Goal: Task Accomplishment & Management: Complete application form

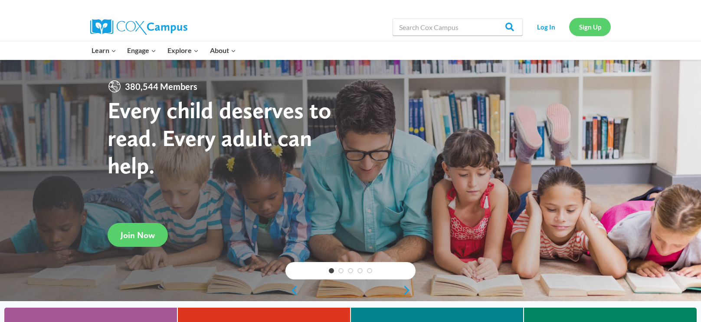
click at [597, 31] on link "Sign Up" at bounding box center [590, 27] width 42 height 18
click at [578, 24] on link "Sign Up" at bounding box center [590, 27] width 42 height 18
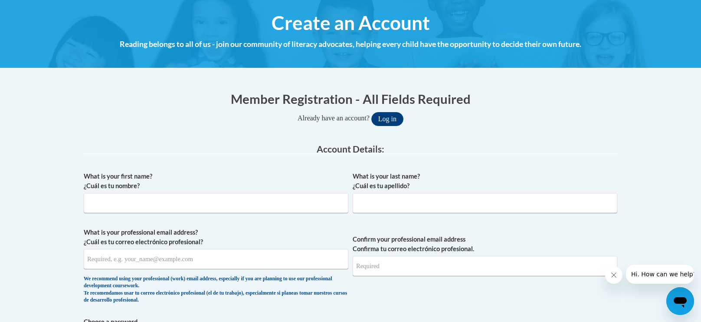
scroll to position [96, 0]
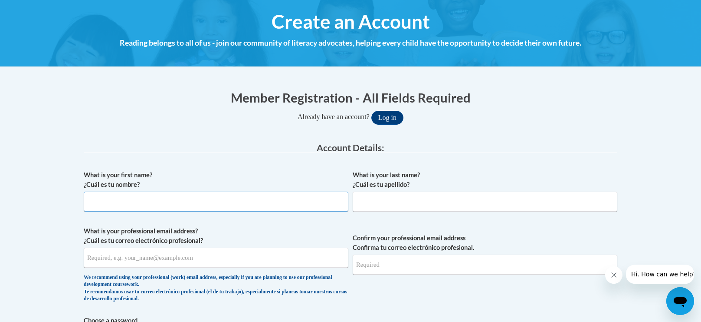
click at [206, 207] on input "What is your first name? ¿Cuál es tu nombre?" at bounding box center [216, 201] width 265 height 20
type input "Daniele"
click at [410, 203] on input "What is your last name? ¿Cuál es tu apellido?" at bounding box center [485, 201] width 265 height 20
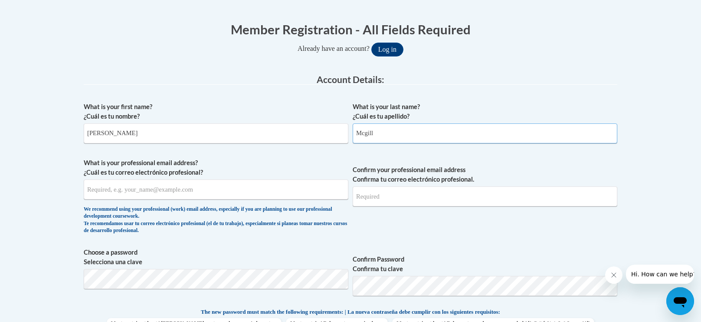
scroll to position [177, 0]
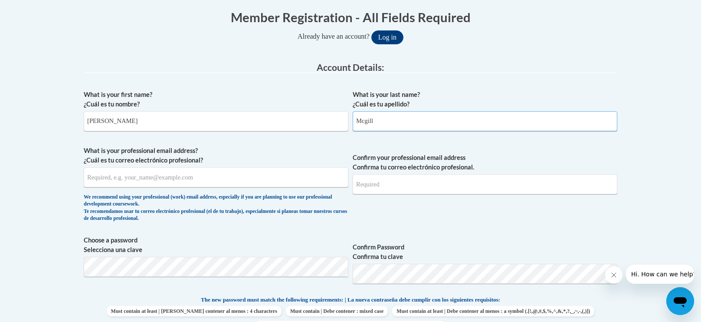
type input "Mcgill"
click at [246, 177] on input "What is your professional email address? ¿Cuál es tu correo electrónico profesi…" at bounding box center [216, 177] width 265 height 20
click at [236, 177] on input "What is your professional email address? ¿Cuál es tu correo electrónico profesi…" at bounding box center [216, 177] width 265 height 20
type input "mcgilld@gjps.org"
click at [469, 181] on input "Confirm your professional email address Confirma tu correo electrónico profesio…" at bounding box center [485, 184] width 265 height 20
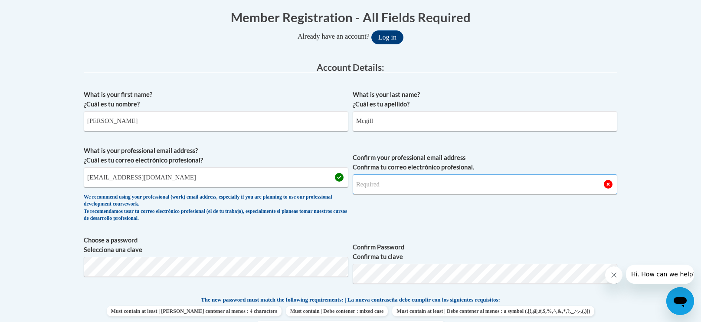
click at [463, 182] on input "Confirm your professional email address Confirma tu correo electrónico profesio…" at bounding box center [485, 184] width 265 height 20
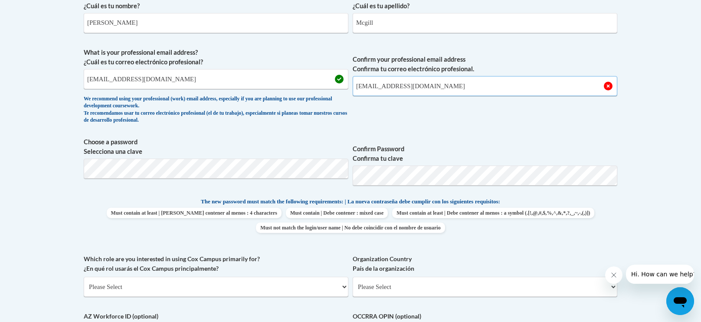
scroll to position [276, 0]
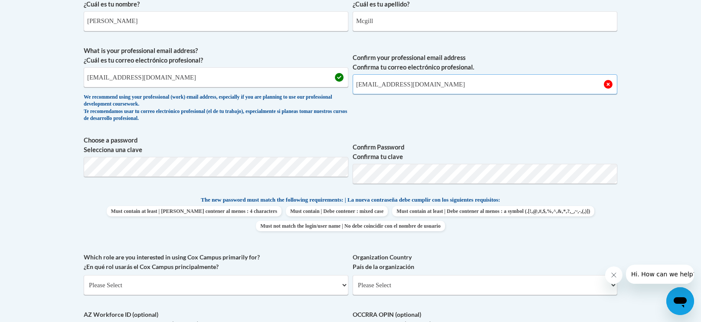
type input "mcgilld@gjps.org"
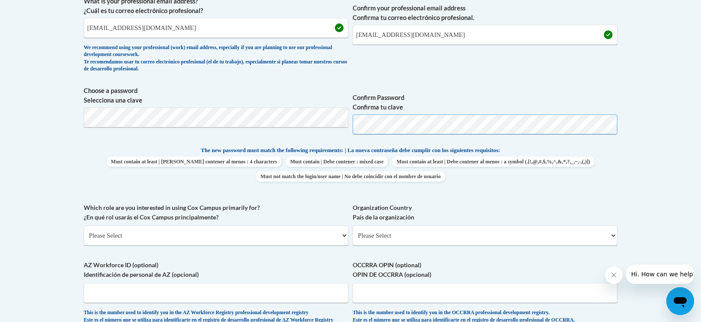
scroll to position [326, 0]
click at [288, 233] on select "Please Select College/University | Colegio/Universidad Community/Nonprofit Part…" at bounding box center [216, 235] width 265 height 20
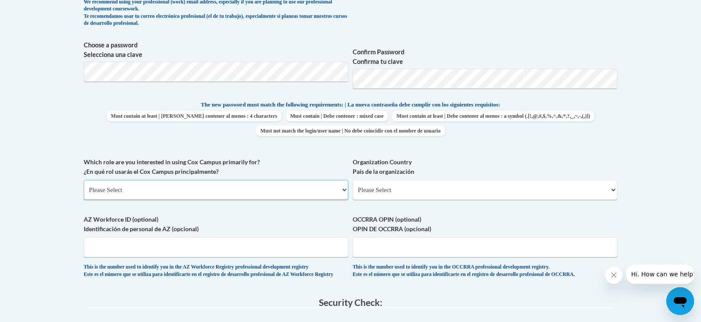
scroll to position [372, 0]
click at [251, 187] on select "Please Select College/University | Colegio/Universidad Community/Nonprofit Part…" at bounding box center [216, 189] width 265 height 20
select select "fbf2d438-af2f-41f8-98f1-81c410e29de3"
click at [84, 179] on select "Please Select College/University | Colegio/Universidad Community/Nonprofit Part…" at bounding box center [216, 189] width 265 height 20
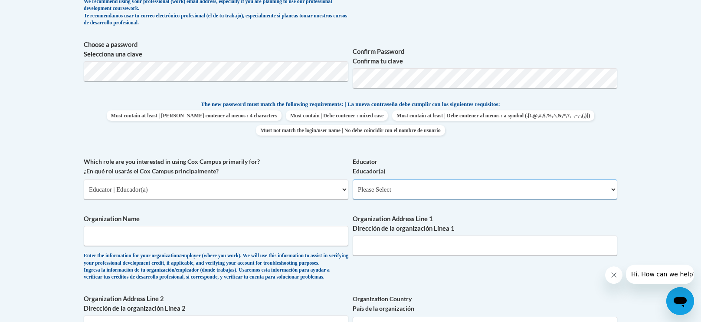
click at [614, 185] on select "Please Select Early Learning/Daycare Teacher/Family Home Care Provider | Maestr…" at bounding box center [485, 189] width 265 height 20
click at [353, 179] on select "Please Select Early Learning/Daycare Teacher/Family Home Care Provider | Maestr…" at bounding box center [485, 189] width 265 height 20
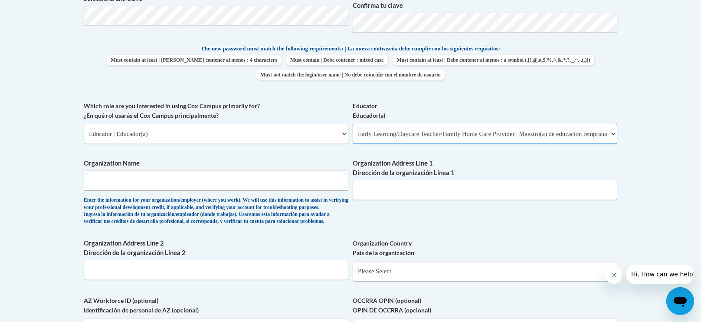
scroll to position [430, 0]
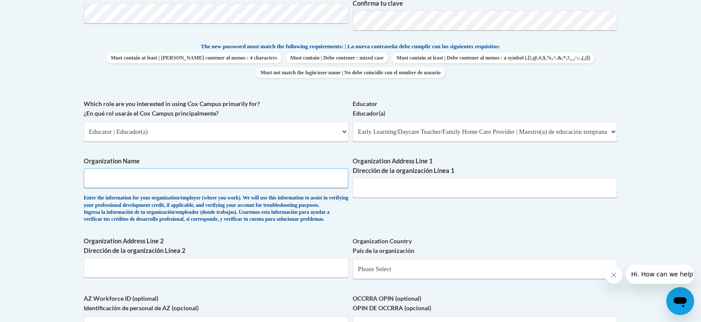
click at [243, 179] on input "Organization Name" at bounding box center [216, 178] width 265 height 20
click at [611, 136] on select "Please Select Early Learning/Daycare Teacher/Family Home Care Provider | Maestr…" at bounding box center [485, 131] width 265 height 20
select select "d5fdb05a-b36c-4d60-97fa-9afceda7e903"
click at [353, 121] on select "Please Select Early Learning/Daycare Teacher/Family Home Care Provider | Maestr…" at bounding box center [485, 131] width 265 height 20
click at [237, 277] on input "Organization Address Line 2 Dirección de la organización Línea 2" at bounding box center [216, 267] width 265 height 20
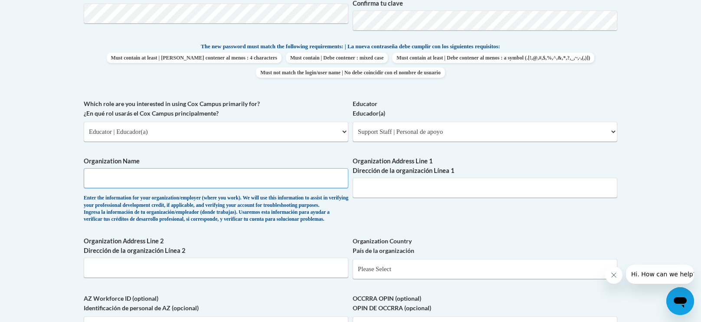
click at [259, 185] on input "Organization Name" at bounding box center [216, 178] width 265 height 20
type input "Gahanna jefferson"
click at [456, 190] on input "Organization Address Line 1 Dirección de la organización Línea 1" at bounding box center [485, 187] width 265 height 20
click at [501, 168] on label "Organization Address Line 1 Dirección de la organización Línea 1" at bounding box center [485, 165] width 265 height 19
click at [501, 177] on input "Organization Address Line 1 Dirección de la organización Línea 1" at bounding box center [485, 187] width 265 height 20
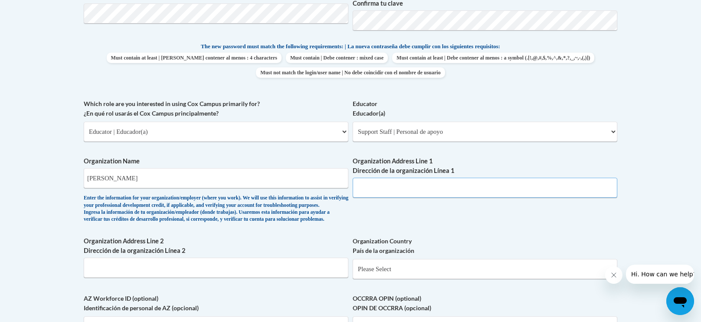
click at [438, 188] on input "Organization Address Line 1 Dirección de la organización Línea 1" at bounding box center [485, 187] width 265 height 20
click at [418, 190] on input "Organization Address Line 1 Dirección de la organización Línea 1" at bounding box center [485, 187] width 265 height 20
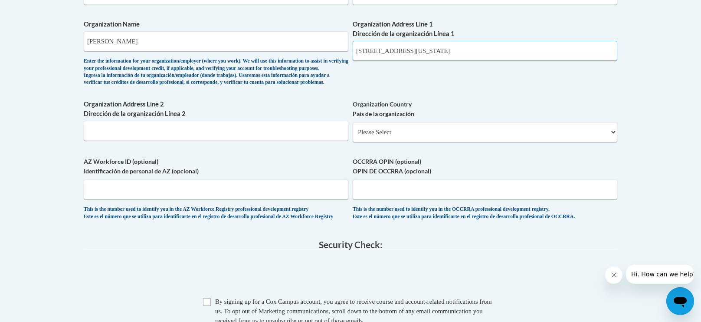
scroll to position [567, 0]
type input "380 granville street Gahanna Ohio 43230"
click at [427, 199] on input "OCCRRA OPIN (optional) OPIN DE OCCRRA (opcional)" at bounding box center [485, 189] width 265 height 20
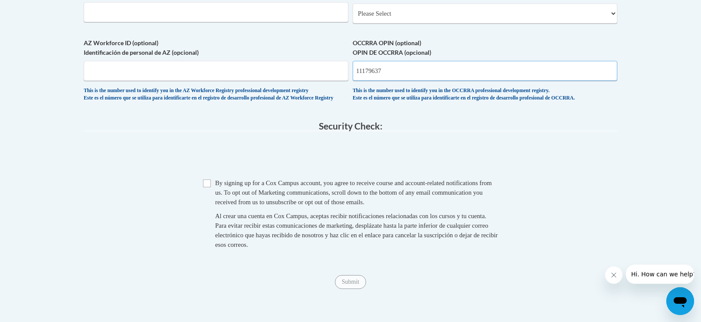
scroll to position [687, 0]
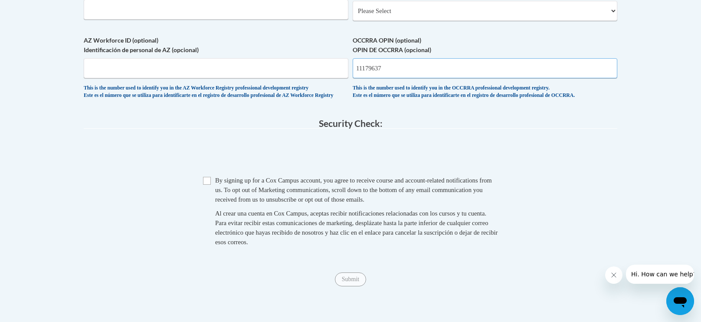
type input "11179637"
click at [210, 184] on input "Checkbox" at bounding box center [207, 181] width 8 height 8
checkbox input "true"
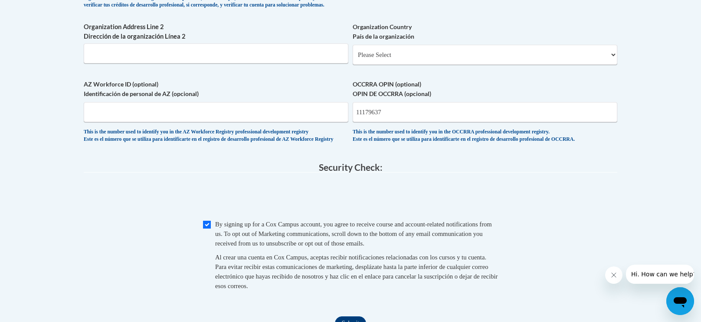
scroll to position [644, 0]
click at [612, 64] on select "Please Select United States | Estados Unidos Outside of the United States | Fue…" at bounding box center [485, 54] width 265 height 20
select select "2ba6c5f2-6ab4-47b5-9408-0a73ae60d186"
click at [353, 58] on select "Please Select United States | Estados Unidos Outside of the United States | Fue…" at bounding box center [485, 54] width 265 height 20
select select
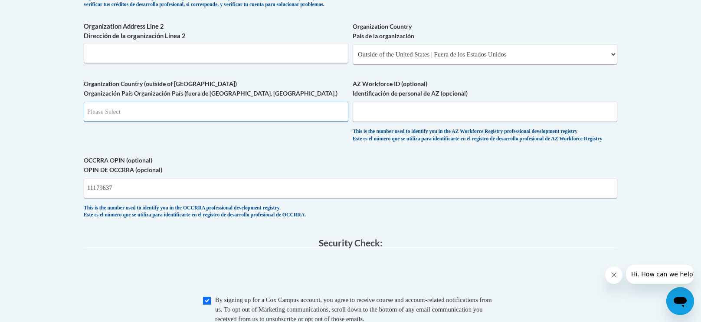
click at [246, 121] on input "Search" at bounding box center [216, 112] width 265 height 20
type input "US"
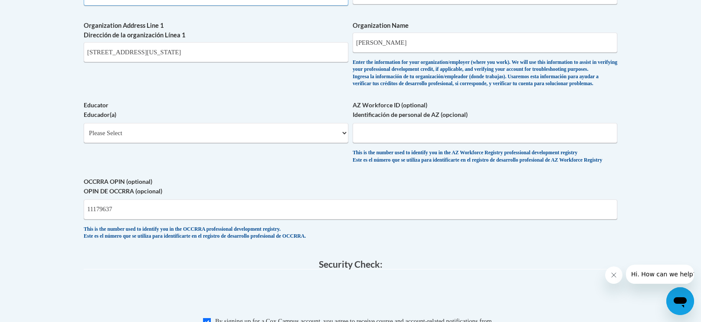
scroll to position [623, 0]
click at [333, 142] on select "Please Select Early Learning/Daycare Teacher/Family Home Care Provider | Maestr…" at bounding box center [216, 132] width 265 height 20
click at [587, 87] on div "Enter the information for your organization/employer (where you work). We will …" at bounding box center [485, 73] width 265 height 29
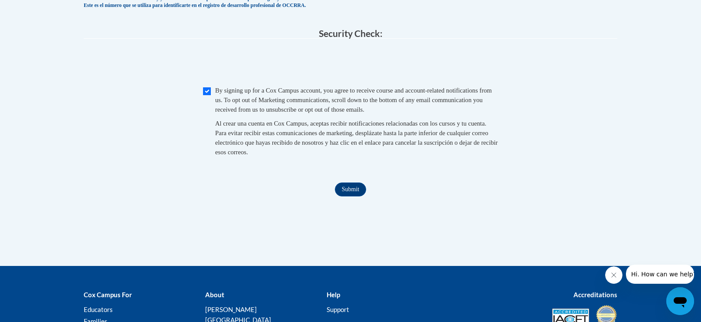
scroll to position [856, 0]
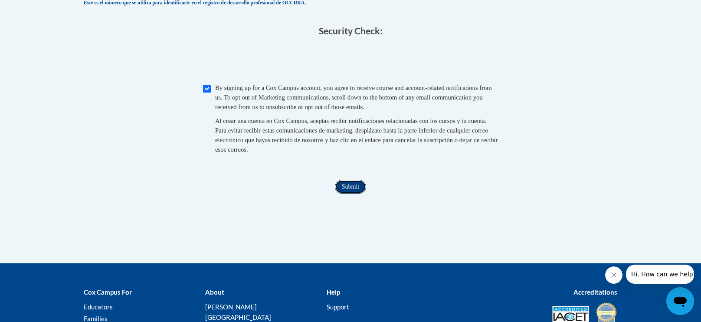
click at [358, 194] on input "Submit" at bounding box center [350, 187] width 31 height 14
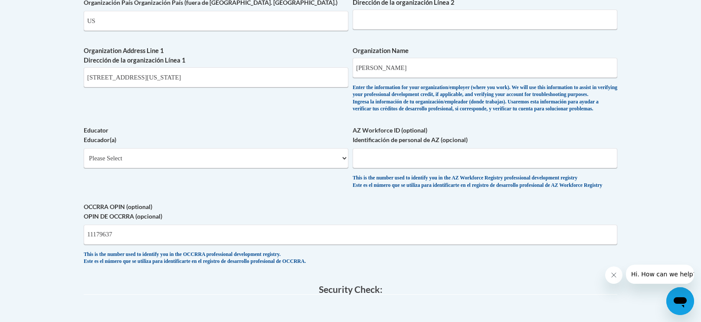
scroll to position [534, 0]
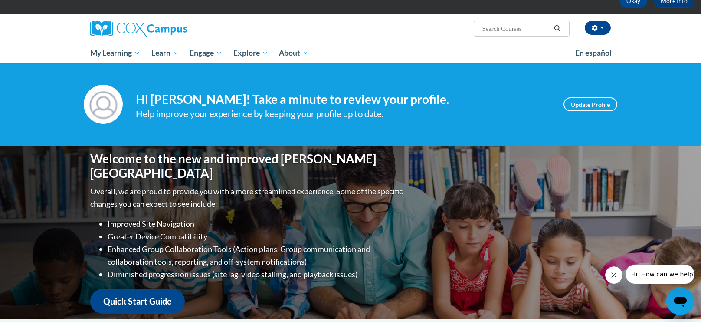
scroll to position [55, 0]
